Goal: Navigation & Orientation: Find specific page/section

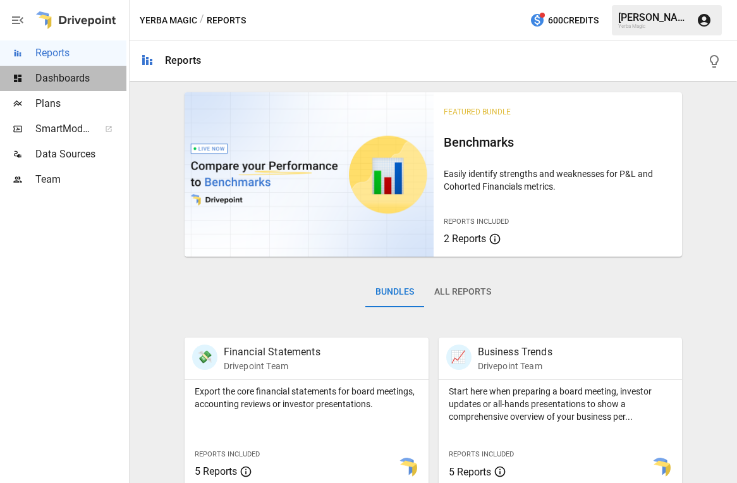
click at [92, 78] on span "Dashboards" at bounding box center [80, 78] width 91 height 15
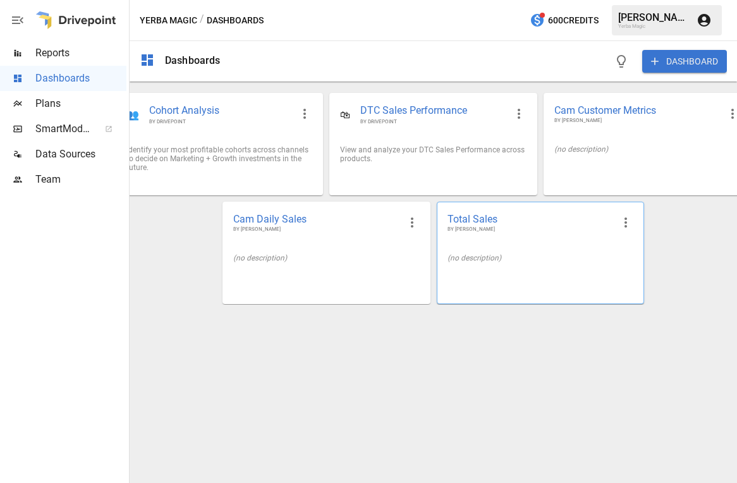
click at [475, 243] on div "Total Sales BY [PERSON_NAME]" at bounding box center [540, 222] width 206 height 41
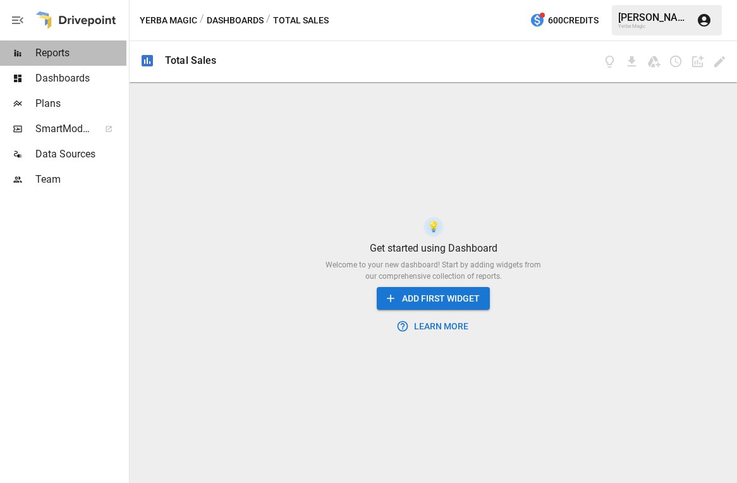
click at [73, 59] on span "Reports" at bounding box center [80, 53] width 91 height 15
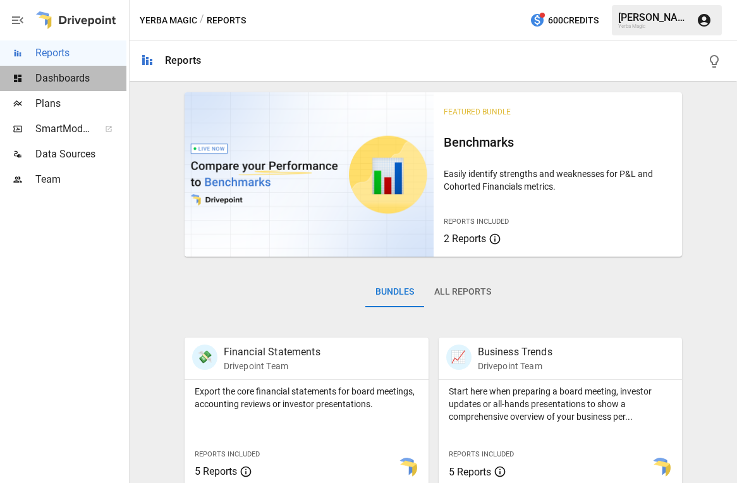
click at [95, 81] on span "Dashboards" at bounding box center [80, 78] width 91 height 15
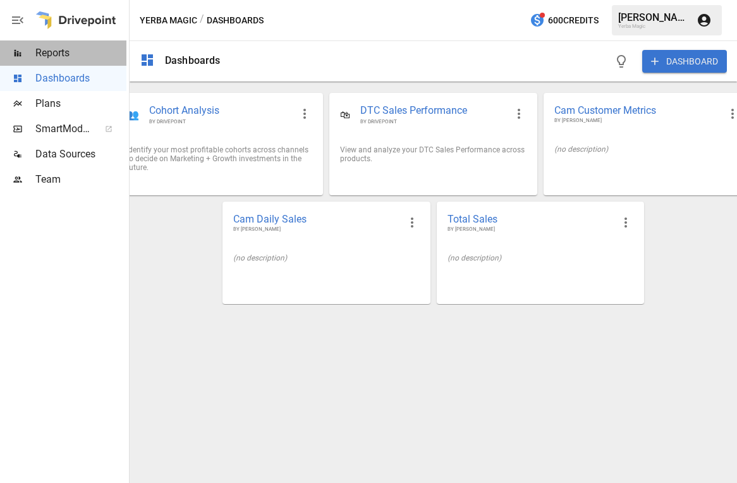
click at [80, 49] on span "Reports" at bounding box center [80, 53] width 91 height 15
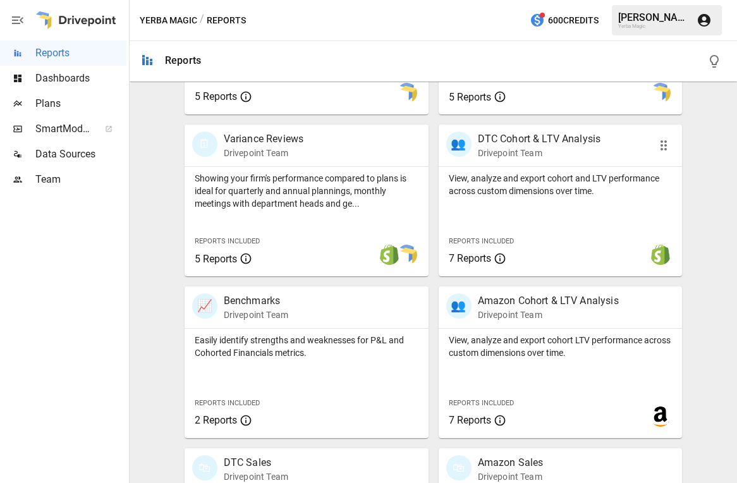
scroll to position [386, 0]
